Goal: Navigation & Orientation: Find specific page/section

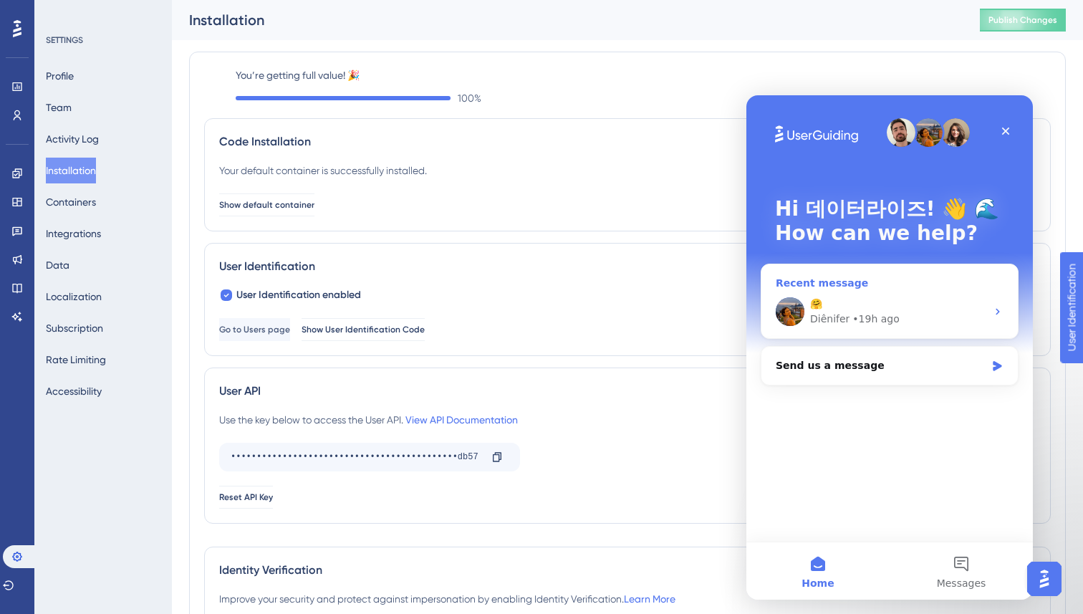
click at [931, 282] on div "Recent message" at bounding box center [890, 283] width 228 height 15
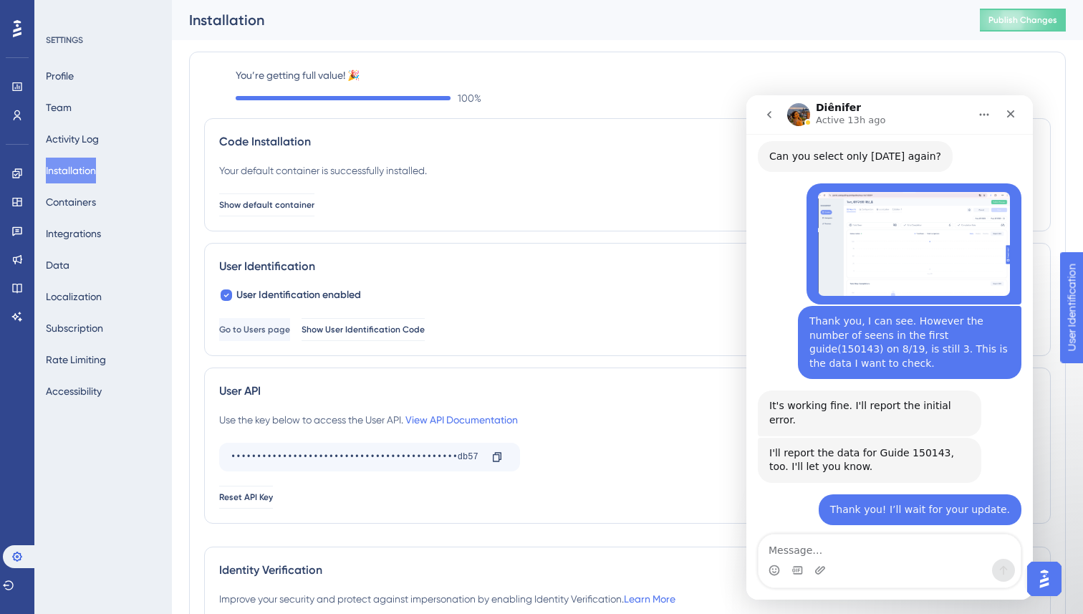
scroll to position [3369, 0]
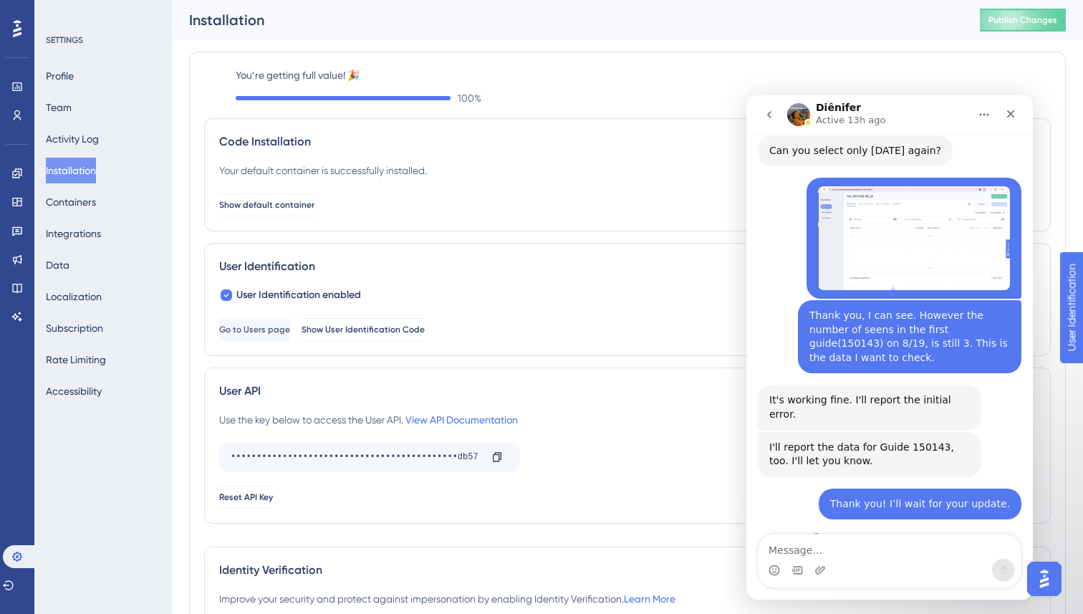
click at [767, 121] on button "go back" at bounding box center [769, 114] width 27 height 27
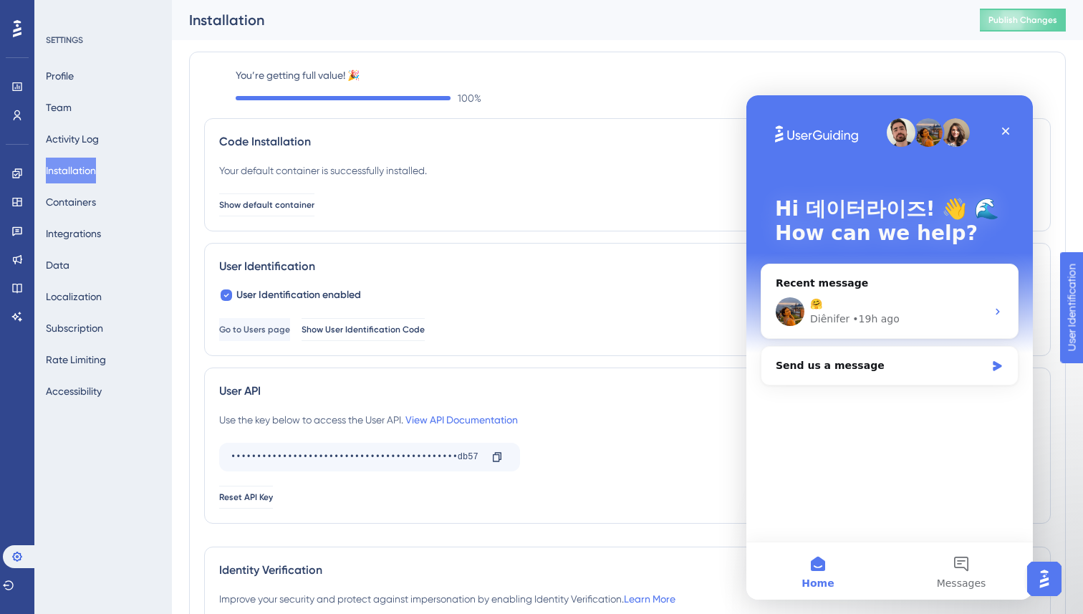
scroll to position [0, 0]
